Goal: Information Seeking & Learning: Learn about a topic

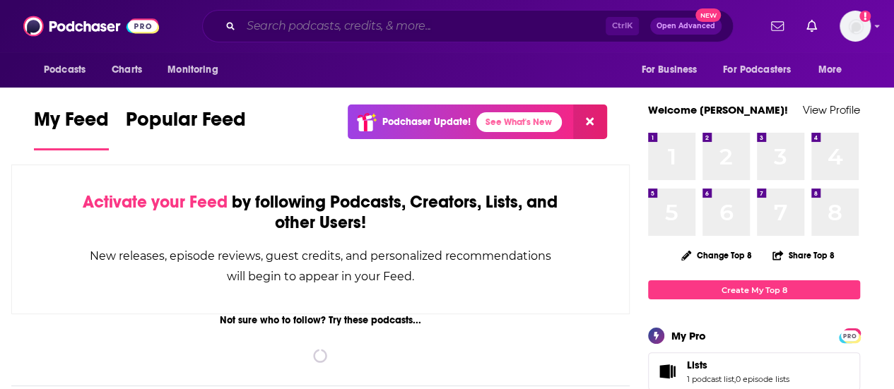
click at [344, 23] on input "Search podcasts, credits, & more..." at bounding box center [423, 26] width 365 height 23
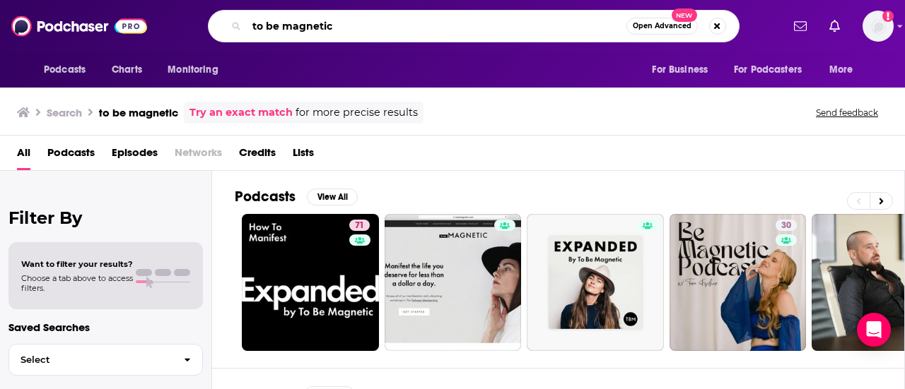
click at [355, 29] on input "to be magnetic" at bounding box center [437, 26] width 380 height 23
type input "t"
type input "This past weekend with [PERSON_NAME]"
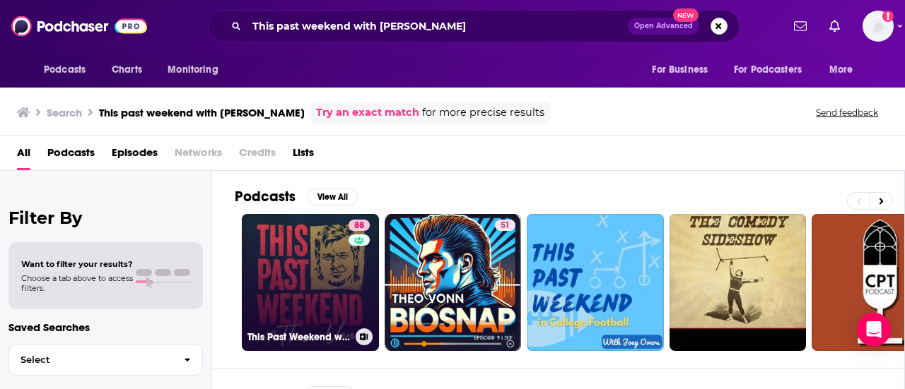
click at [327, 259] on link "88 This Past Weekend w/ [PERSON_NAME]" at bounding box center [310, 282] width 137 height 137
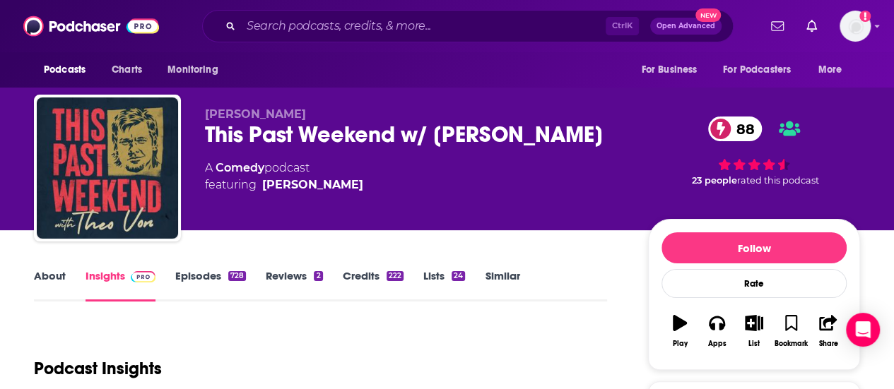
click at [327, 168] on div "A Comedy podcast featuring [PERSON_NAME]" at bounding box center [415, 177] width 421 height 34
click at [57, 276] on link "About" at bounding box center [50, 285] width 32 height 33
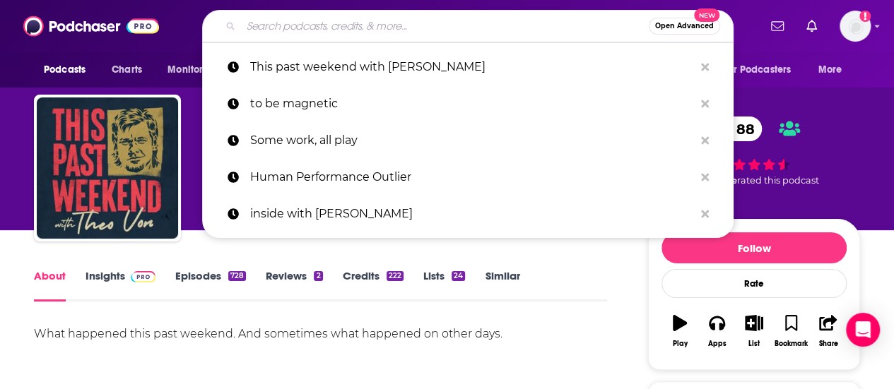
click at [312, 21] on input "Search podcasts, credits, & more..." at bounding box center [445, 26] width 408 height 23
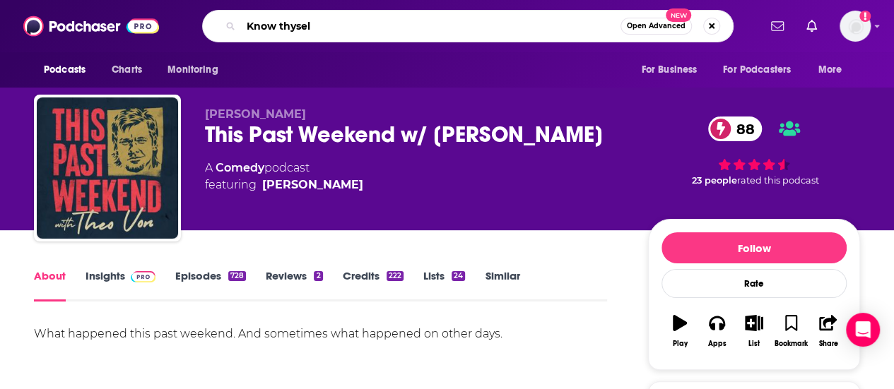
type input "Know thyself"
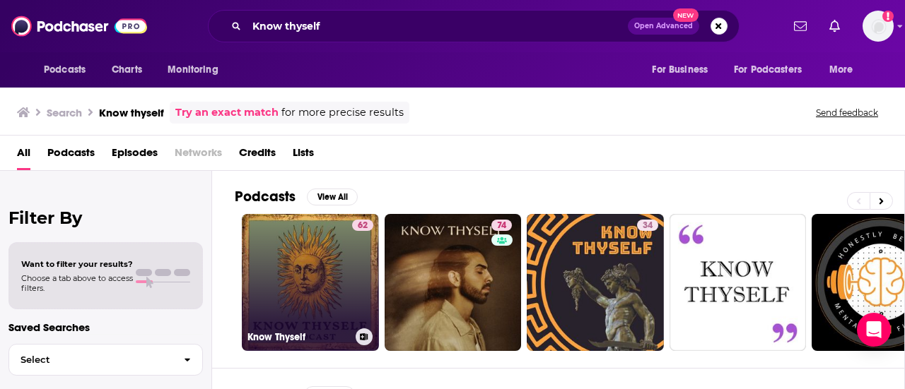
click at [300, 302] on link "62 Know Thyself" at bounding box center [310, 282] width 137 height 137
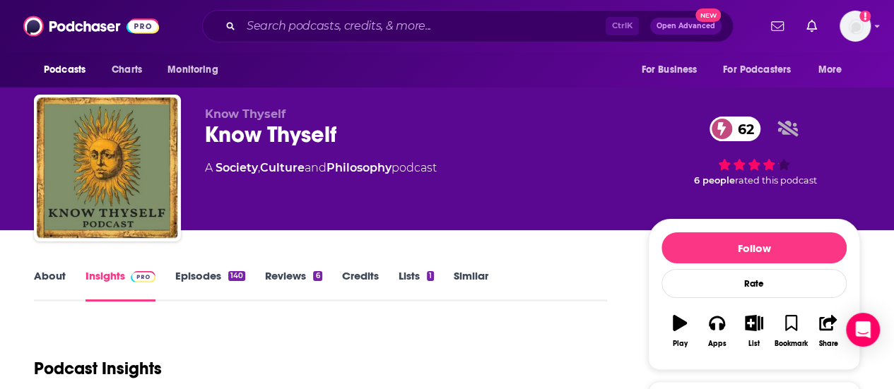
click at [45, 276] on link "About" at bounding box center [50, 285] width 32 height 33
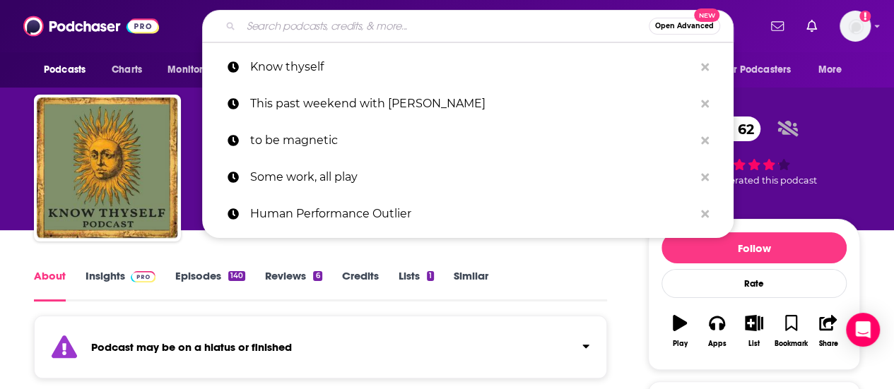
click at [336, 26] on input "Search podcasts, credits, & more..." at bounding box center [445, 26] width 408 height 23
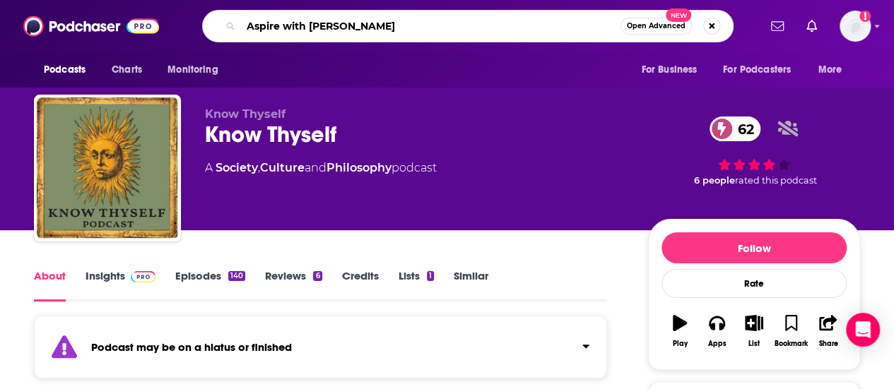
type input "Aspire with [PERSON_NAME]"
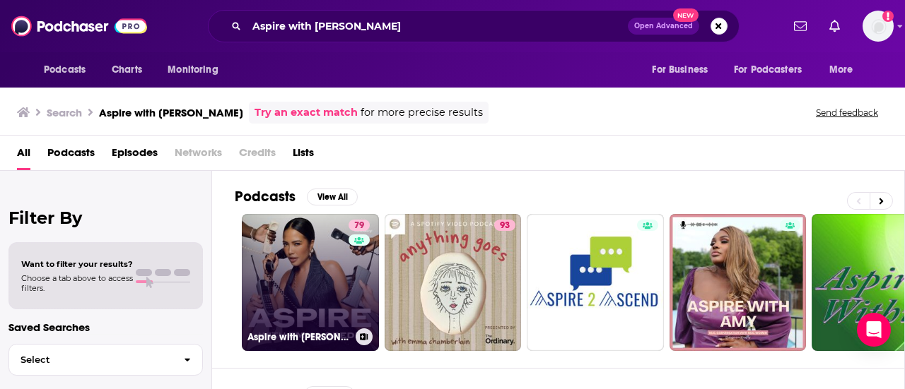
click at [298, 266] on link "79 Aspire with [PERSON_NAME]" at bounding box center [310, 282] width 137 height 137
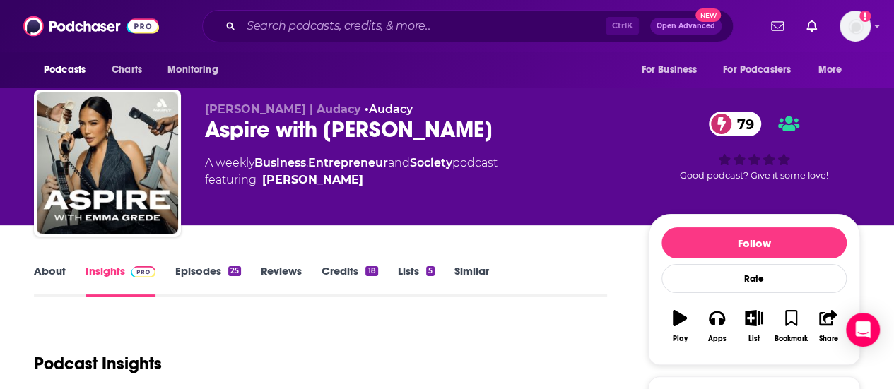
scroll to position [47, 0]
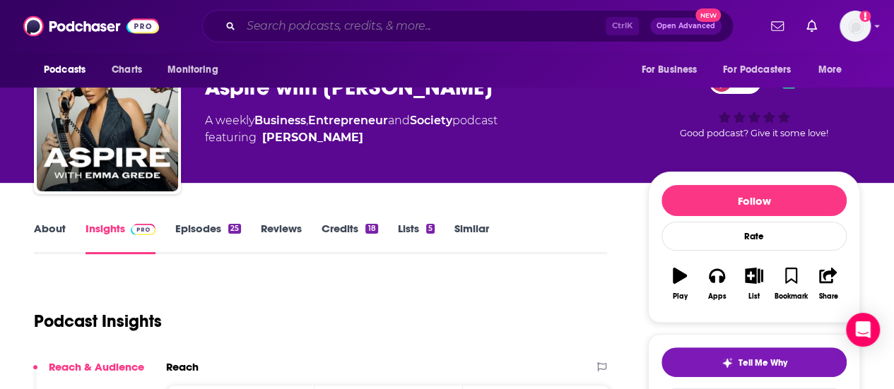
click at [288, 22] on input "Search podcasts, credits, & more..." at bounding box center [423, 26] width 365 height 23
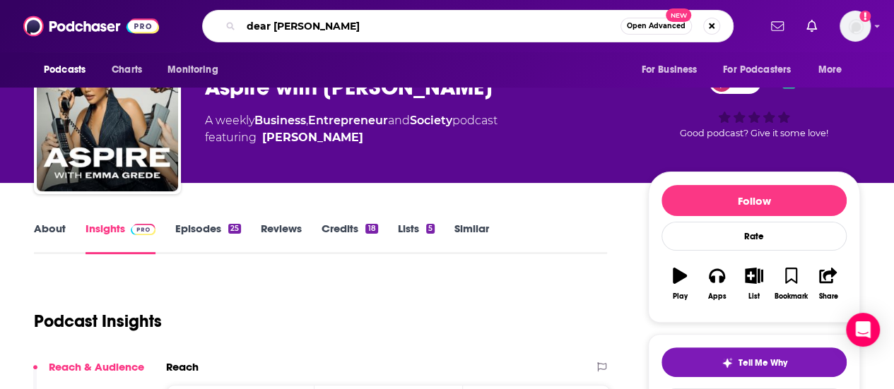
type input "dear [PERSON_NAME]"
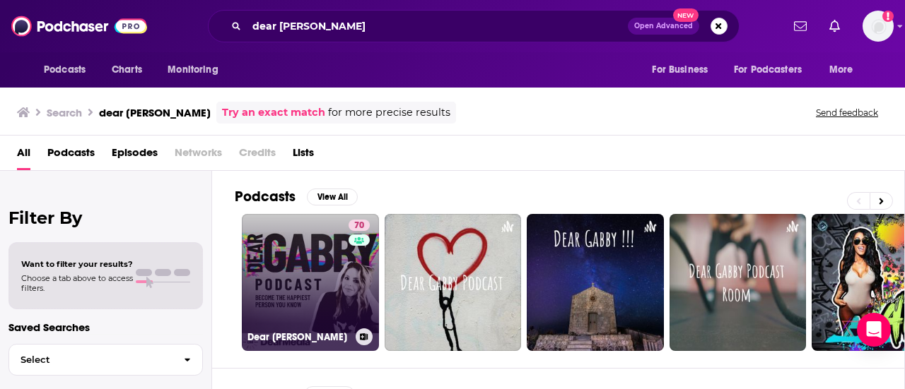
click at [294, 264] on link "70 Dear Gabby" at bounding box center [310, 282] width 137 height 137
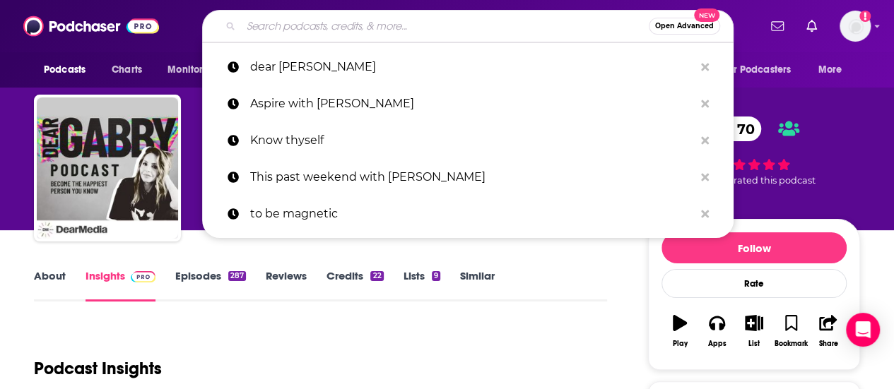
click at [295, 24] on input "Search podcasts, credits, & more..." at bounding box center [445, 26] width 408 height 23
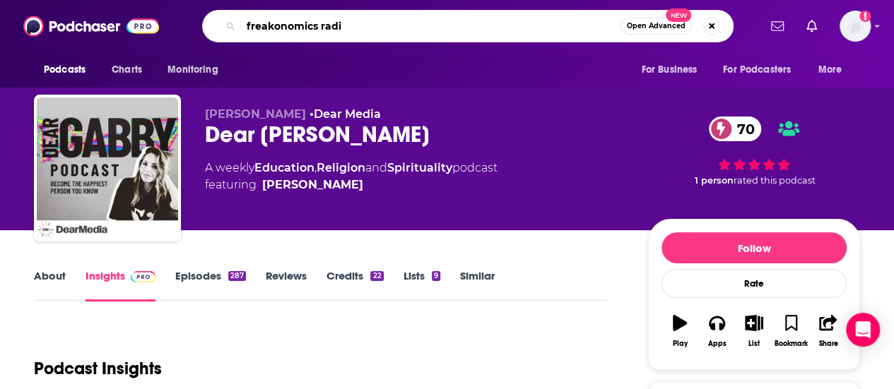
type input "freakonomics radio"
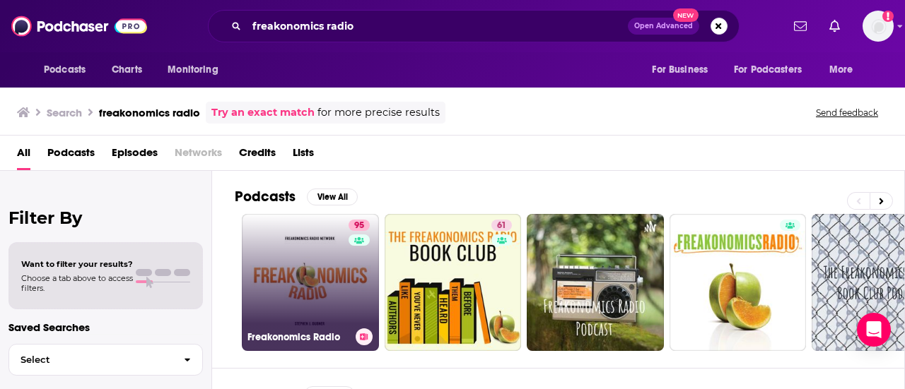
click at [326, 278] on link "95 Freakonomics Radio" at bounding box center [310, 282] width 137 height 137
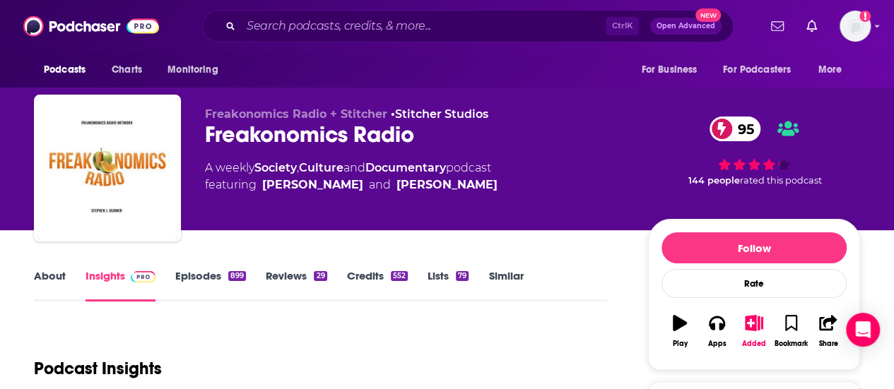
click at [57, 271] on link "About" at bounding box center [50, 285] width 32 height 33
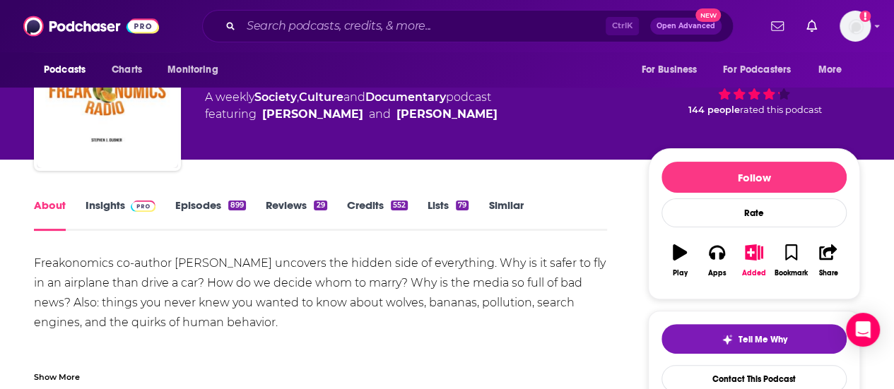
scroll to position [47, 0]
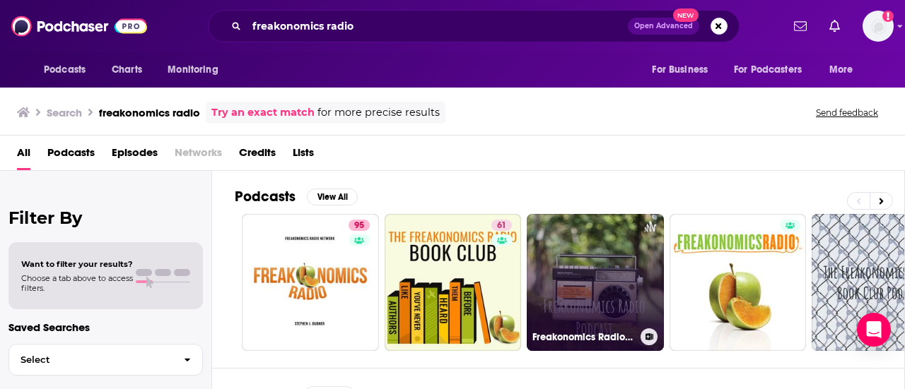
click at [608, 298] on link "Freakonomics Radio Podcast" at bounding box center [595, 282] width 137 height 137
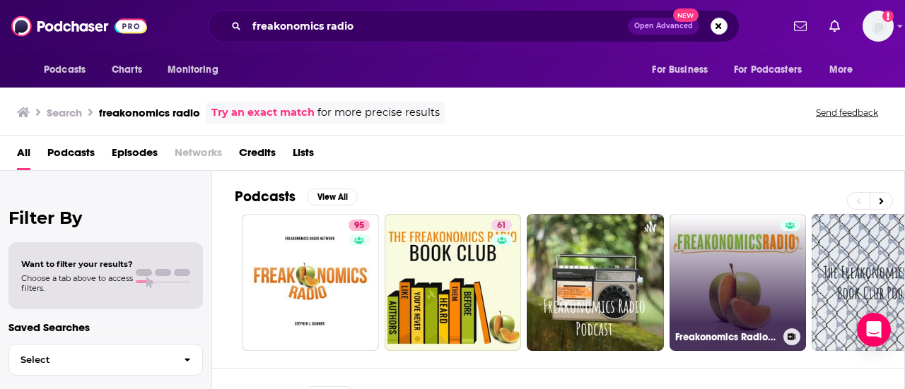
click at [769, 297] on link "Freakonomics Radio with Transcript" at bounding box center [737, 282] width 137 height 137
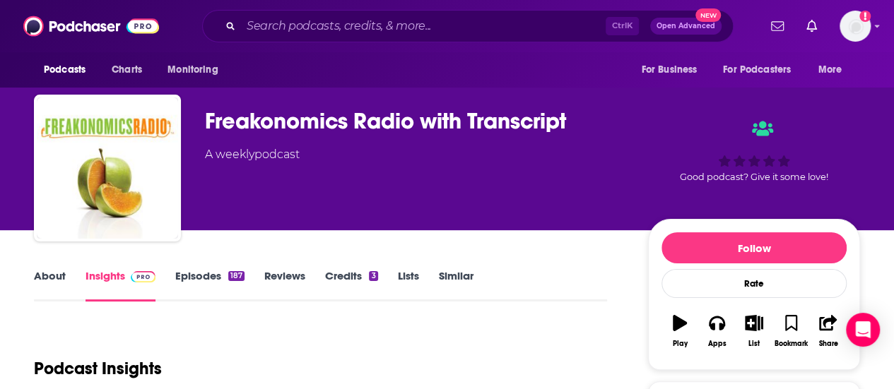
click at [40, 276] on link "About" at bounding box center [50, 285] width 32 height 33
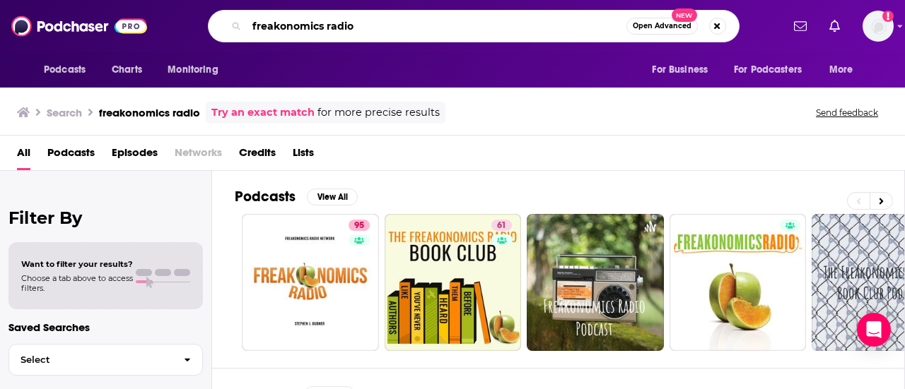
click at [348, 26] on input "freakonomics radio" at bounding box center [437, 26] width 380 height 23
click at [716, 28] on button "Search podcasts, credits, & more..." at bounding box center [717, 26] width 17 height 17
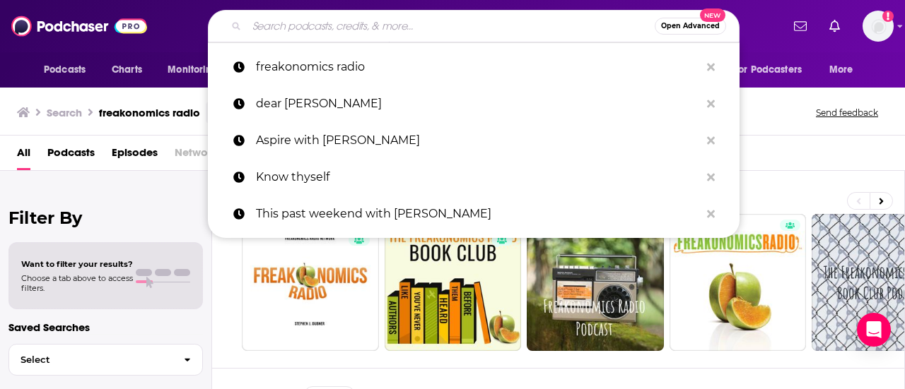
click at [490, 28] on input "Search podcasts, credits, & more..." at bounding box center [451, 26] width 408 height 23
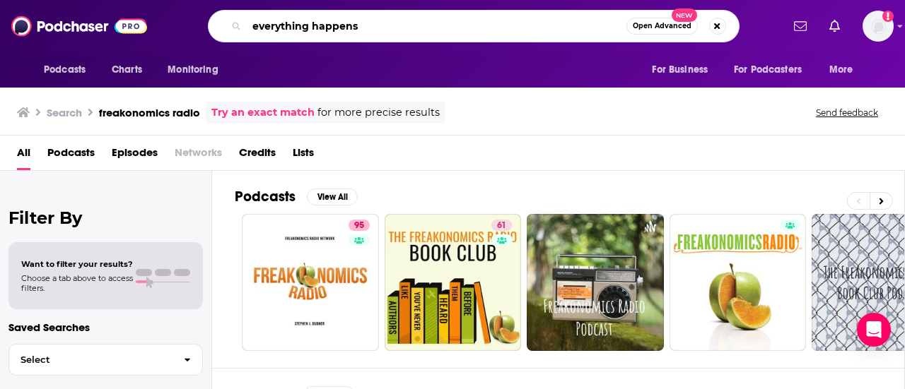
type input "everything happens"
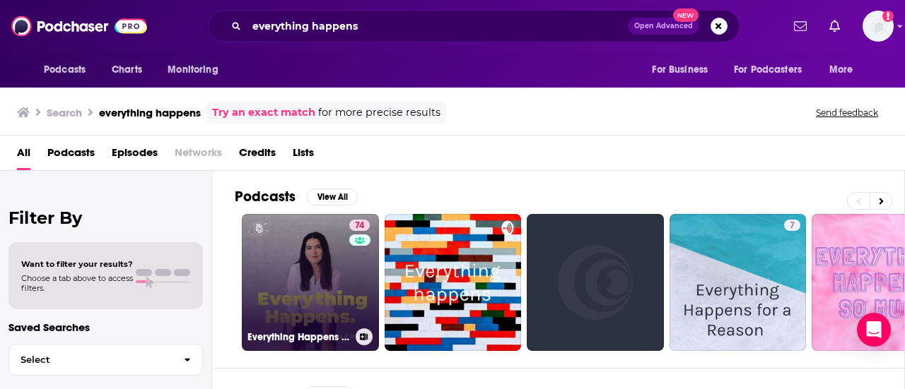
click at [317, 262] on link "74 Everything Happens with [PERSON_NAME]" at bounding box center [310, 282] width 137 height 137
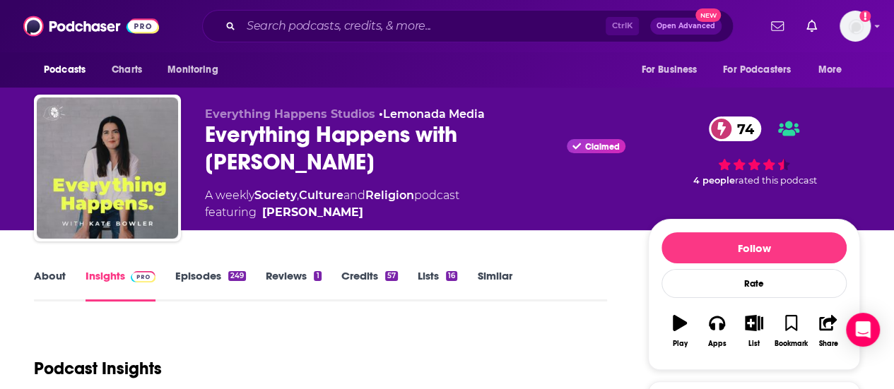
click at [54, 279] on link "About" at bounding box center [50, 285] width 32 height 33
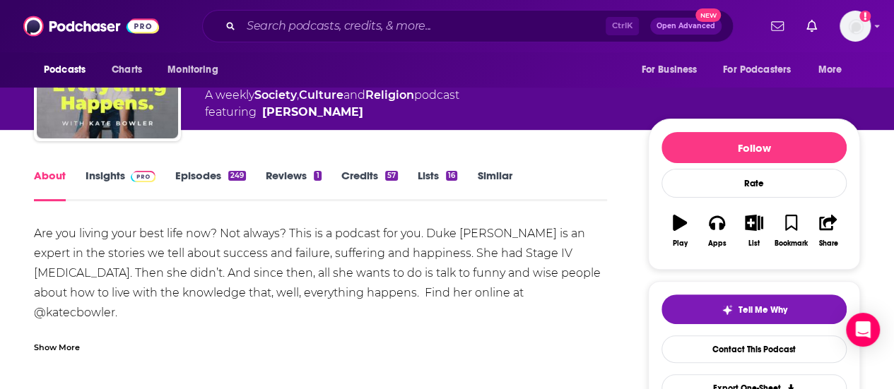
scroll to position [113, 0]
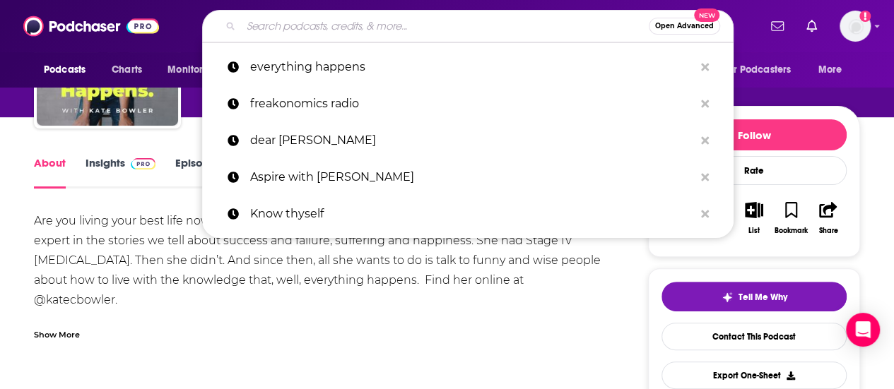
click at [411, 25] on input "Search podcasts, credits, & more..." at bounding box center [445, 26] width 408 height 23
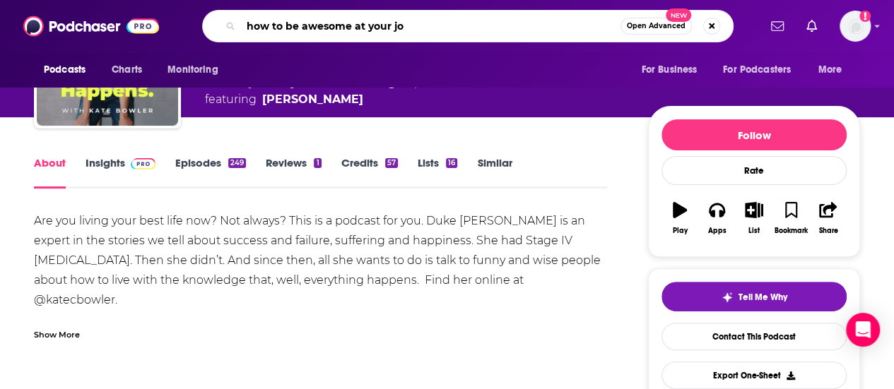
type input "how to be awesome at your job"
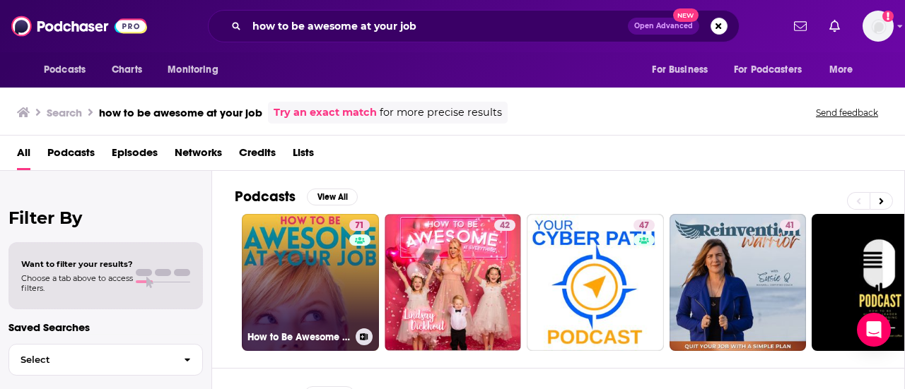
click at [320, 242] on link "71 How to Be Awesome at Your Job" at bounding box center [310, 282] width 137 height 137
